Goal: Task Accomplishment & Management: Use online tool/utility

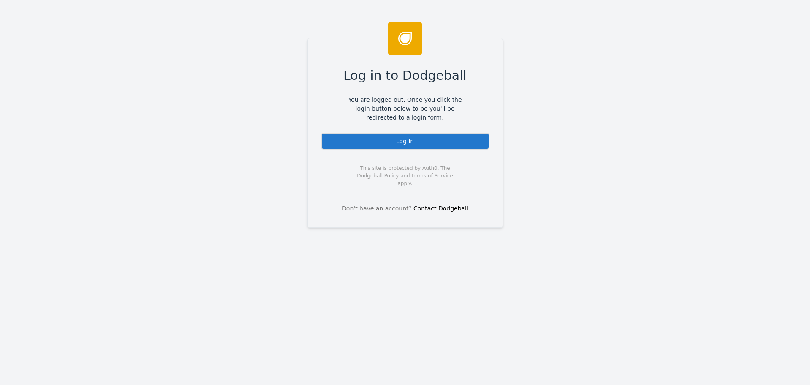
click at [404, 142] on div "Log In" at bounding box center [405, 141] width 168 height 17
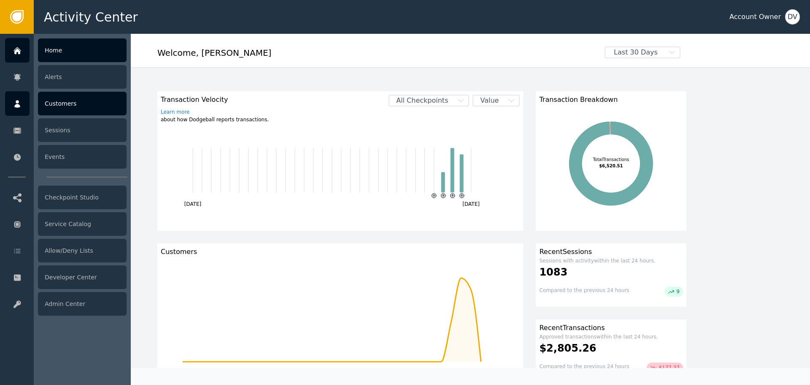
click at [64, 102] on div "Customers" at bounding box center [82, 104] width 89 height 24
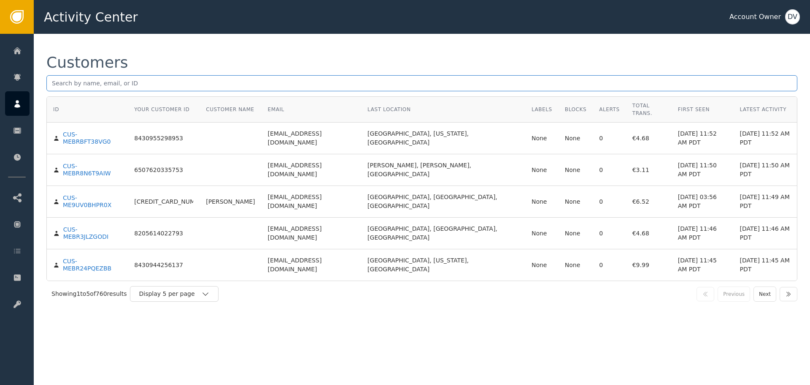
click at [340, 80] on input "text" at bounding box center [421, 83] width 751 height 16
paste input "[EMAIL_ADDRESS][DOMAIN_NAME]"
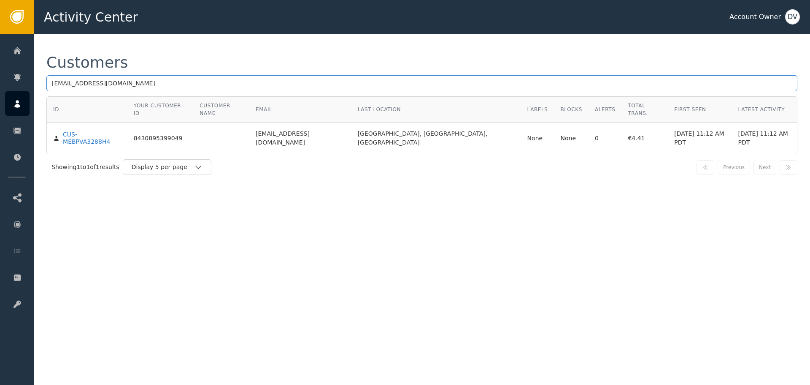
type input "[EMAIL_ADDRESS][DOMAIN_NAME]"
click at [302, 51] on div "Customers [EMAIL_ADDRESS][DOMAIN_NAME] ID Your Customer ID Customer Name Email …" at bounding box center [422, 117] width 777 height 167
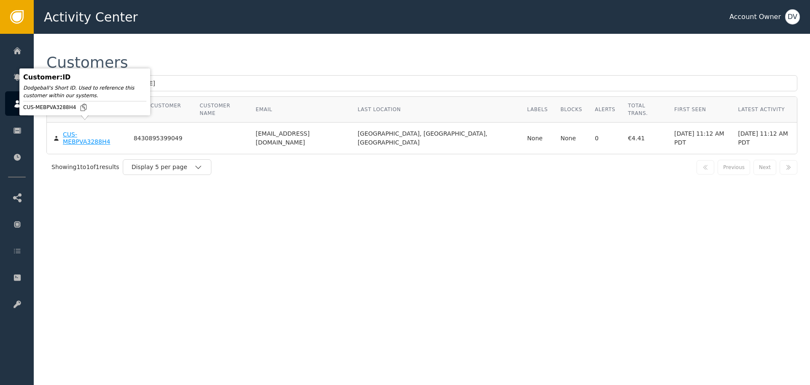
click at [96, 131] on div "CUS-MEBPVA3288H4" at bounding box center [92, 138] width 58 height 15
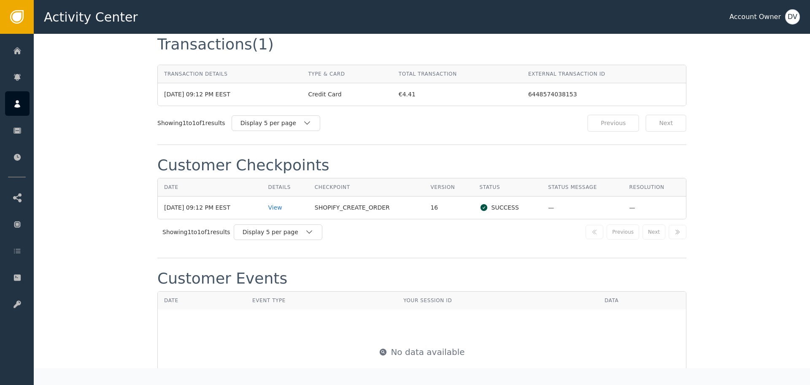
scroll to position [802, 0]
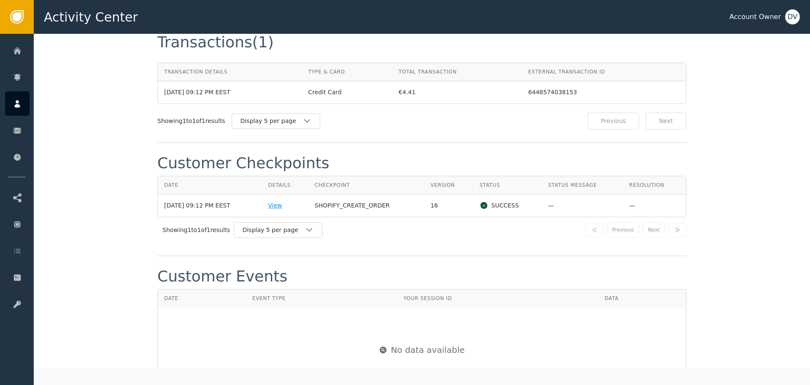
click at [282, 201] on div "View" at bounding box center [285, 205] width 34 height 9
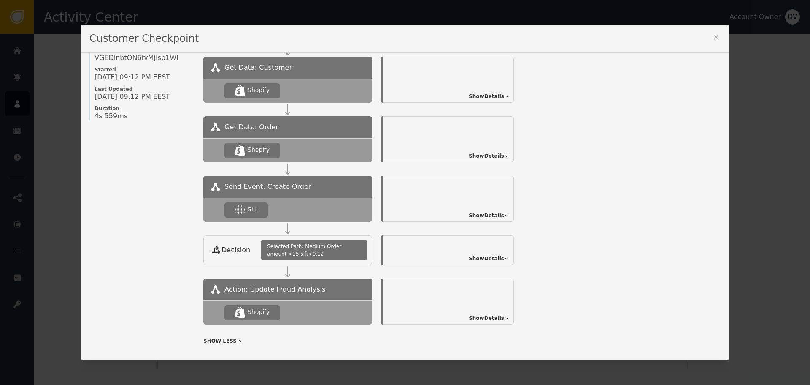
scroll to position [84, 0]
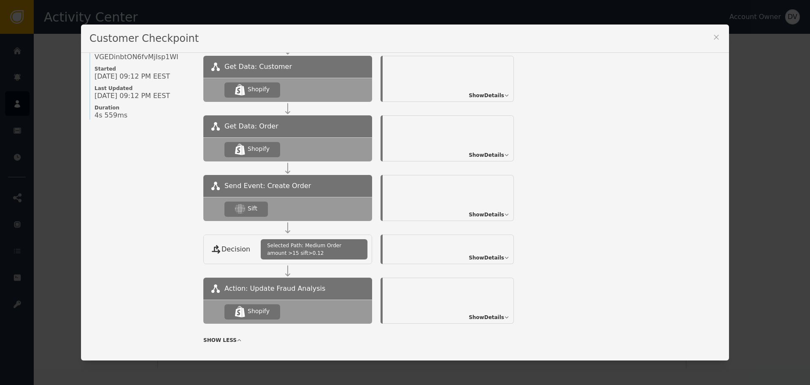
click at [496, 257] on span "Show Details" at bounding box center [486, 258] width 35 height 8
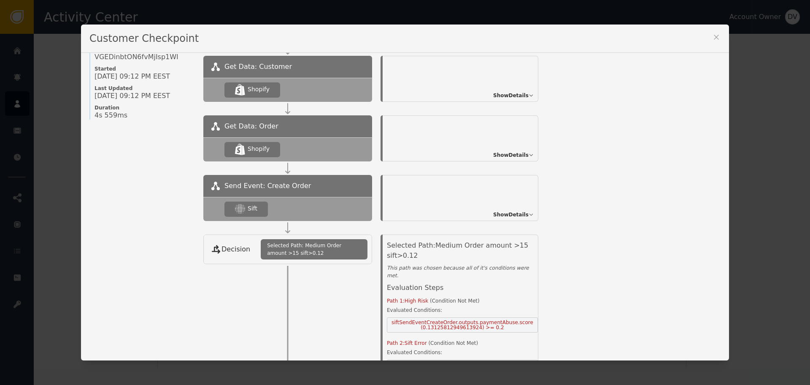
click at [512, 215] on span "Show Details" at bounding box center [510, 215] width 35 height 8
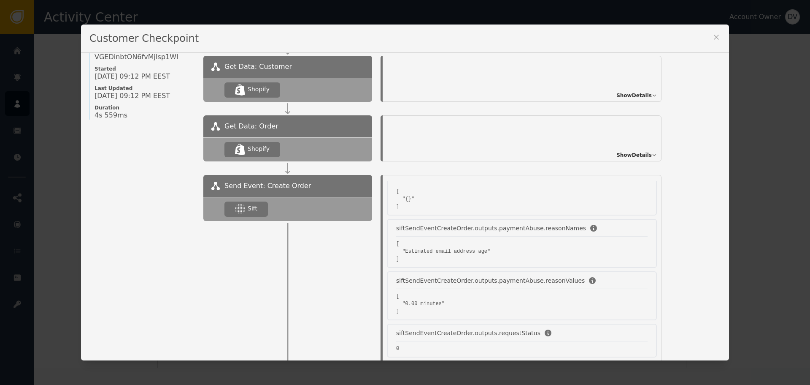
scroll to position [211, 0]
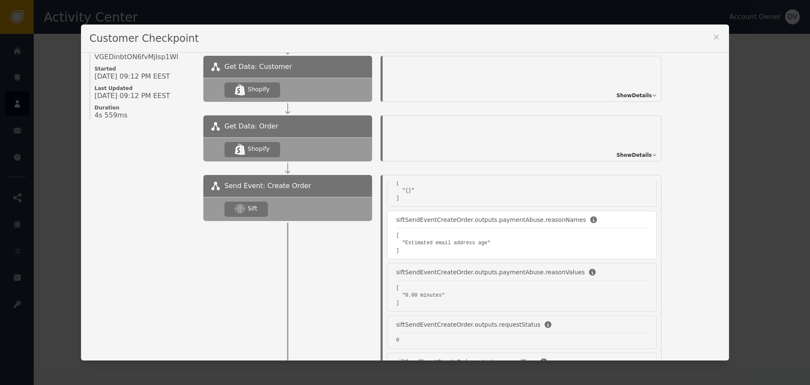
click at [499, 241] on pre "[ "Estimated email address age" ]" at bounding box center [522, 242] width 252 height 23
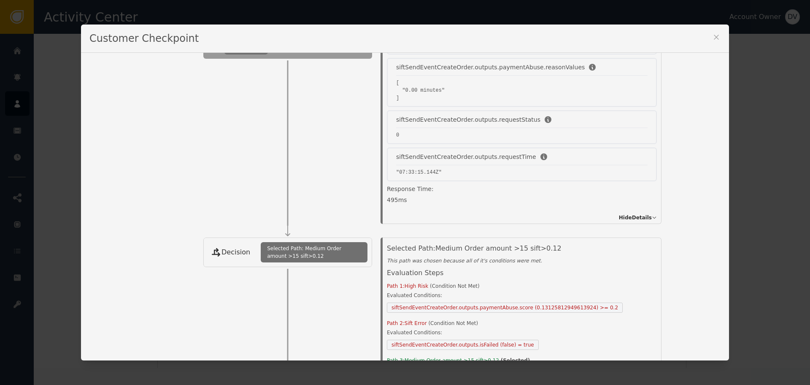
scroll to position [295, 0]
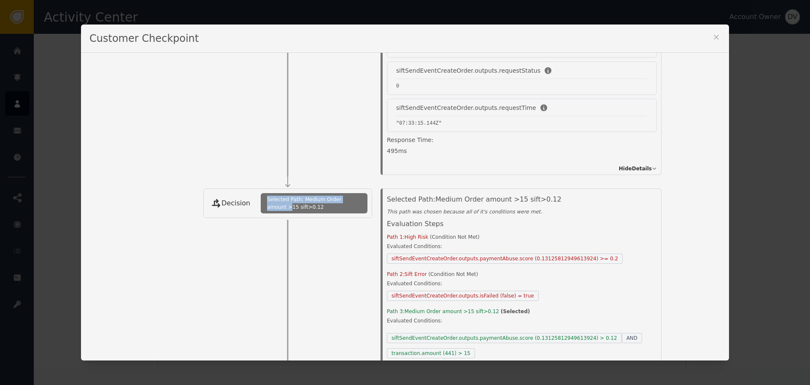
drag, startPoint x: 260, startPoint y: 199, endPoint x: 350, endPoint y: 199, distance: 90.3
click at [350, 199] on span "Selected Path: Medium Order amount >15 sift>0.12" at bounding box center [314, 202] width 94 height 15
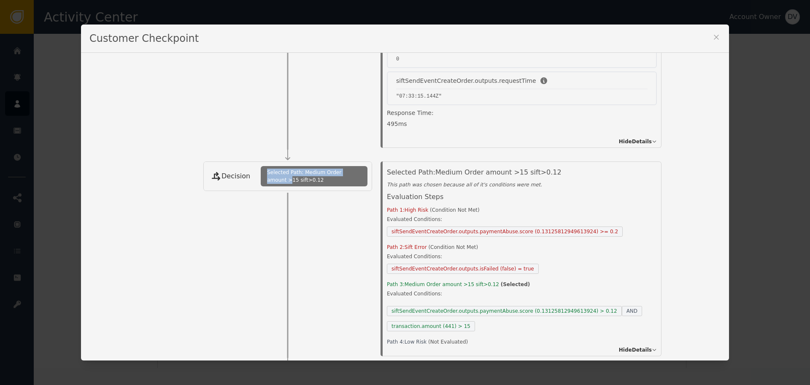
scroll to position [338, 0]
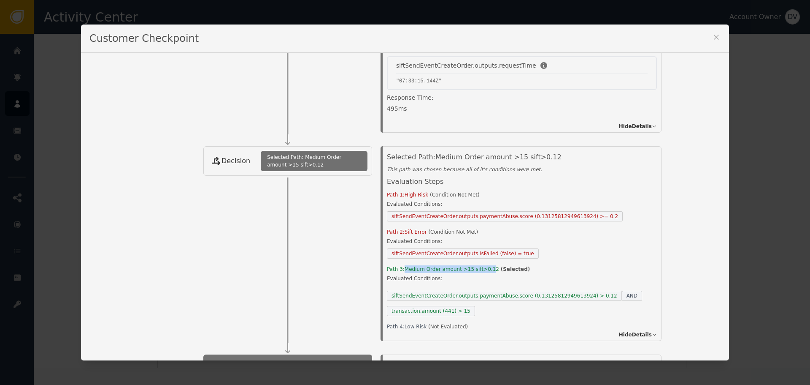
drag, startPoint x: 401, startPoint y: 269, endPoint x: 480, endPoint y: 267, distance: 79.0
click at [480, 267] on span "Medium Order amount >15 sift>0.12" at bounding box center [453, 269] width 96 height 6
click at [611, 247] on div "Selected Path: Medium Order amount >15 sift>0.12 This path was chosen because a…" at bounding box center [521, 243] width 298 height 195
click at [664, 344] on div "Name of Checkpoint SHOPIFY_CREATE_ORDER Version (ver 16 ) Customer CUS- MEBPVA3…" at bounding box center [405, 207] width 648 height 308
drag, startPoint x: 664, startPoint y: 344, endPoint x: 243, endPoint y: 225, distance: 437.8
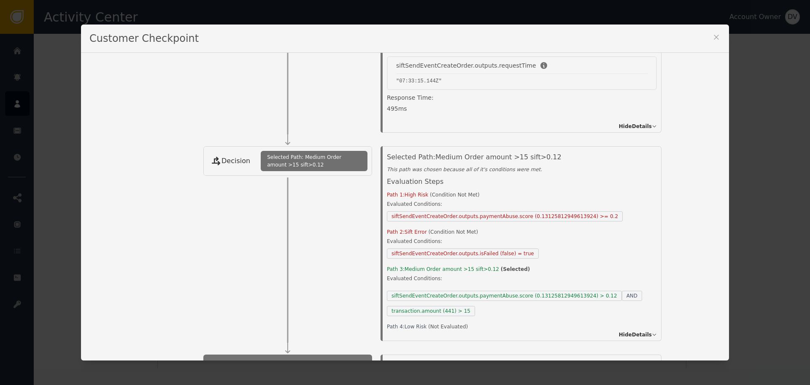
click at [245, 226] on div at bounding box center [287, 258] width 169 height 165
drag, startPoint x: 458, startPoint y: 307, endPoint x: 483, endPoint y: 306, distance: 25.8
click at [483, 306] on div "siftSendEventCreateOrder.outputs.paymentAbuse.score (0.13125812949613924) > 0.1…" at bounding box center [524, 300] width 274 height 30
click at [716, 34] on icon at bounding box center [717, 37] width 8 height 8
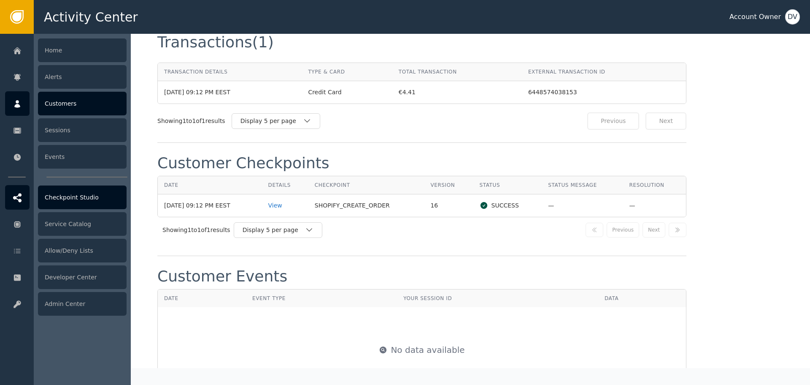
click at [84, 199] on div "Checkpoint Studio" at bounding box center [82, 197] width 89 height 24
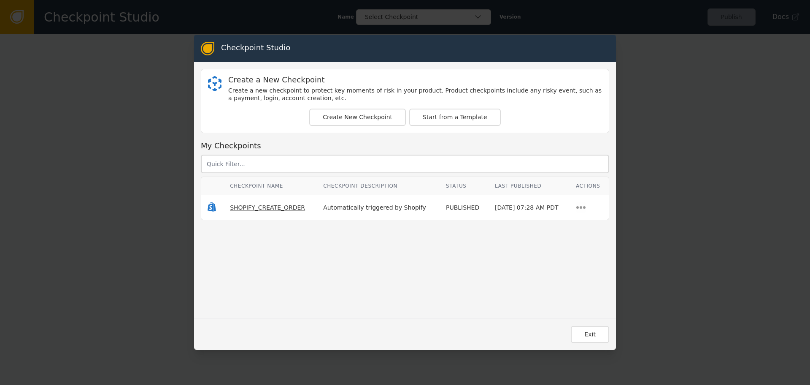
click at [248, 205] on span "SHOPIFY_CREATE_ORDER" at bounding box center [267, 207] width 75 height 7
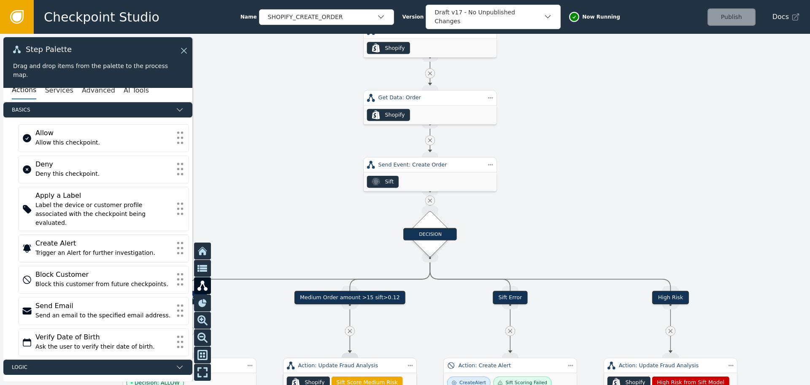
drag, startPoint x: 495, startPoint y: 275, endPoint x: 588, endPoint y: 108, distance: 192.0
click at [598, 84] on div at bounding box center [405, 209] width 810 height 351
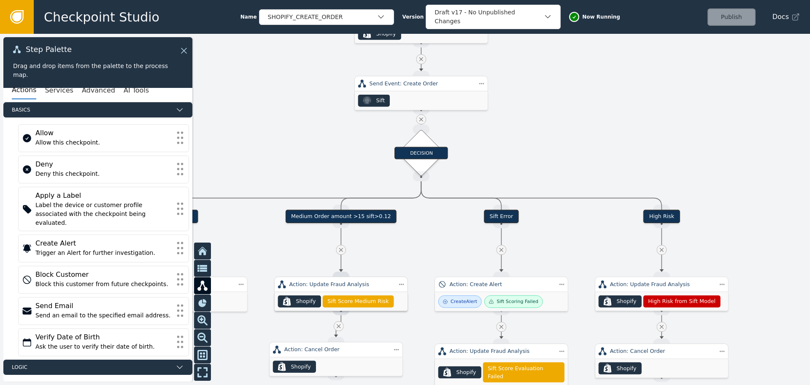
drag, startPoint x: 582, startPoint y: 133, endPoint x: 575, endPoint y: 68, distance: 64.9
click at [575, 68] on div at bounding box center [405, 209] width 810 height 351
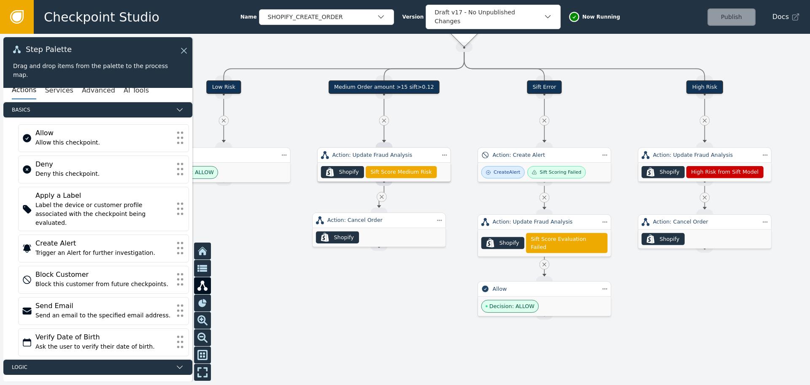
drag, startPoint x: 564, startPoint y: 72, endPoint x: 611, endPoint y: 23, distance: 68.1
click at [611, 0] on div "Checkpoint Studio Name SHOPIFY_CREATE_ORDER Version Draft v17 - No Unpublished …" at bounding box center [405, 0] width 810 height 0
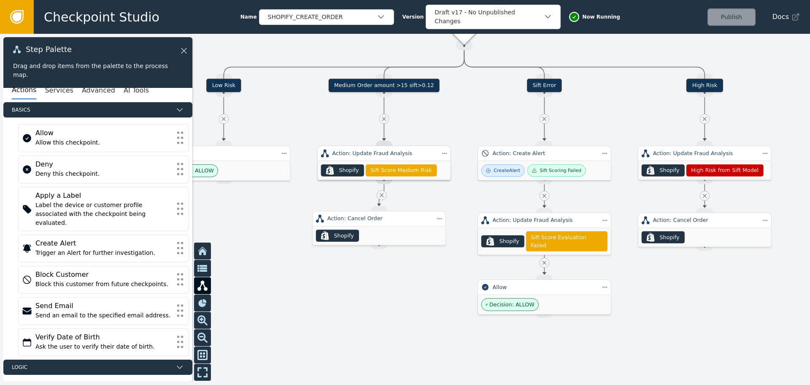
click at [399, 87] on div "Medium Order amount >15 sift>0.12" at bounding box center [384, 86] width 111 height 14
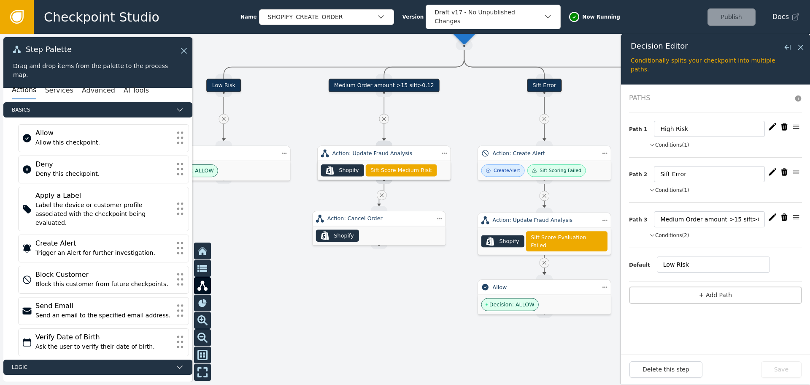
click at [774, 217] on icon "button" at bounding box center [773, 217] width 8 height 8
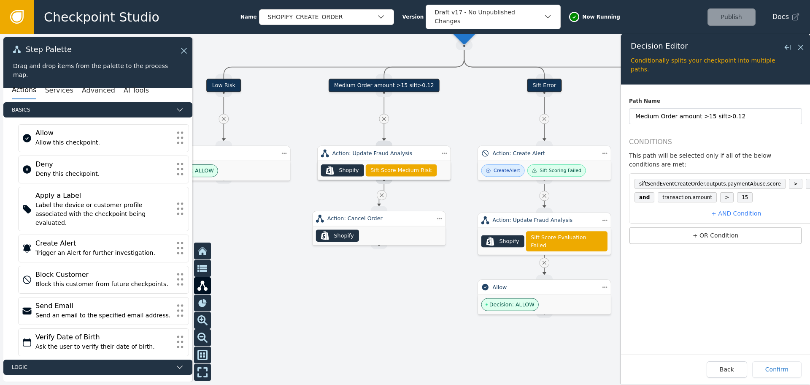
click at [737, 192] on span "15" at bounding box center [745, 197] width 16 height 10
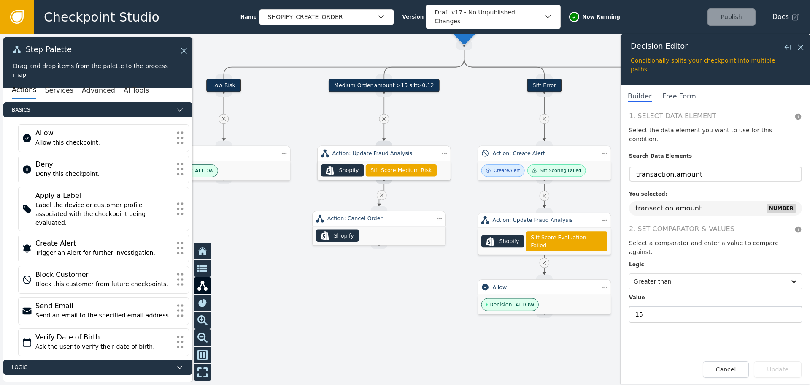
click at [656, 306] on input "15" at bounding box center [715, 314] width 173 height 16
type input "1500"
click at [789, 375] on button "Update" at bounding box center [778, 369] width 48 height 16
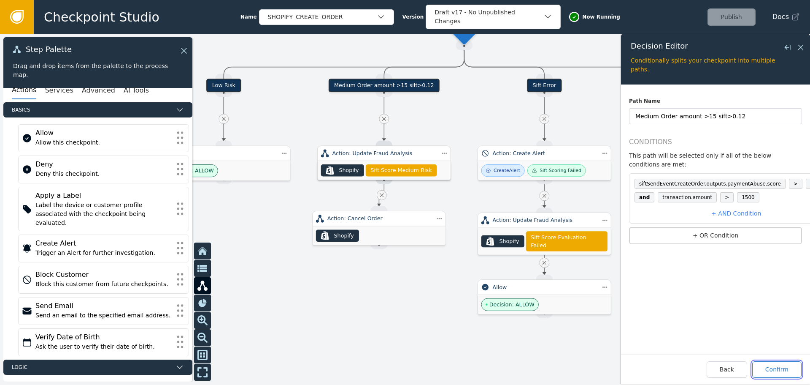
click at [784, 374] on button "Confirm" at bounding box center [777, 369] width 49 height 16
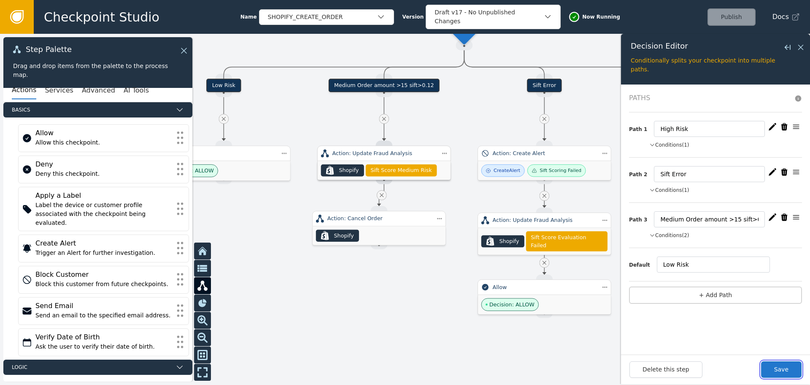
drag, startPoint x: 775, startPoint y: 375, endPoint x: 765, endPoint y: 340, distance: 36.2
click at [775, 376] on button "Save" at bounding box center [782, 369] width 41 height 16
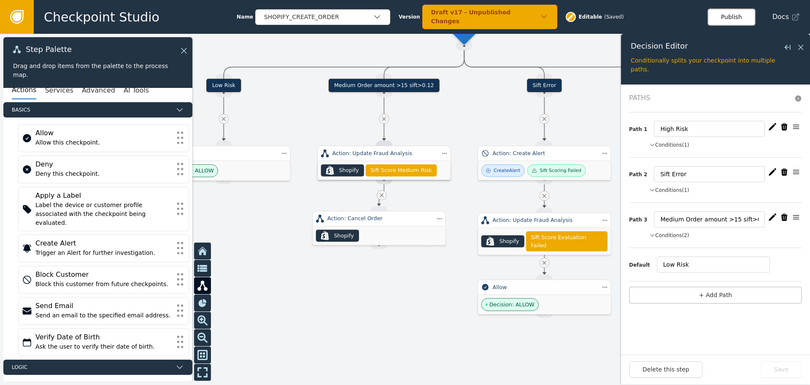
click at [735, 13] on button "Publish" at bounding box center [732, 16] width 48 height 17
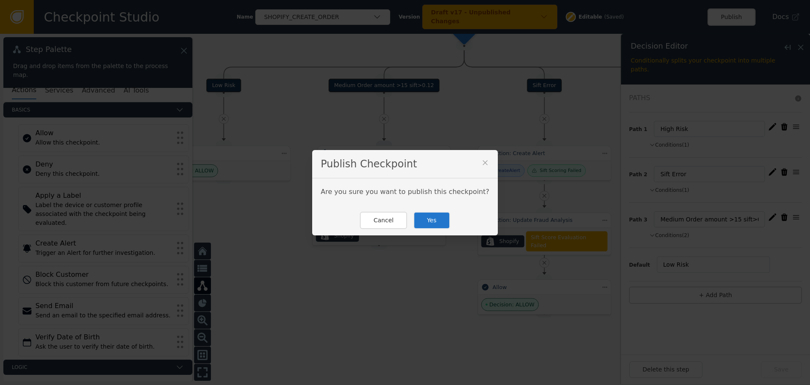
click at [432, 220] on button "Yes" at bounding box center [432, 219] width 37 height 17
